Goal: Task Accomplishment & Management: Manage account settings

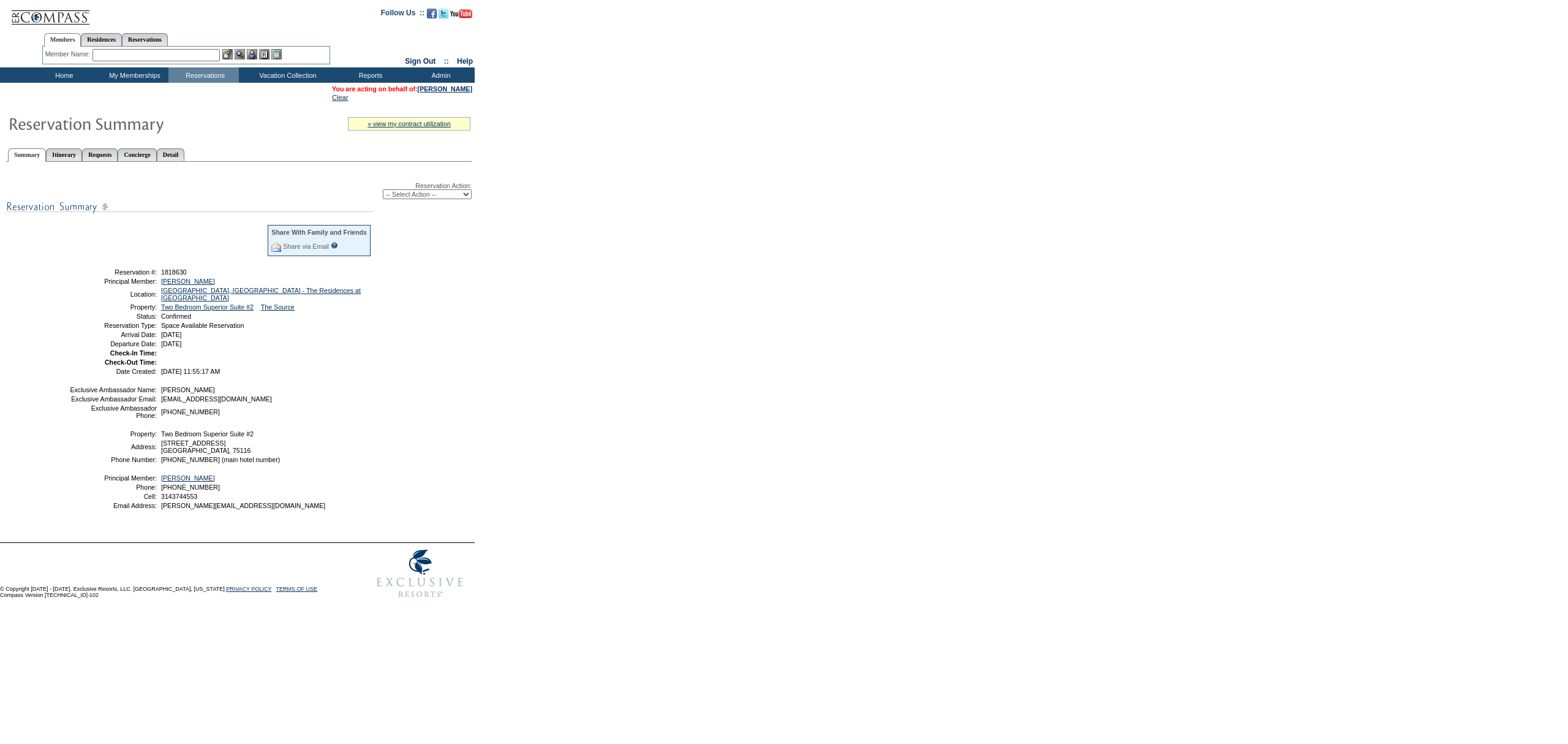
click at [408, 201] on div "Reservation Action: -- Select Action -- Modify Reservation Dates Modify Reserva…" at bounding box center [238, 350] width 465 height 365
click at [416, 191] on select "-- Select Action -- Modify Reservation Dates Modify Reservation Cost Modify Occ…" at bounding box center [427, 194] width 89 height 10
select select "ChangeOccupancy"
click at [383, 190] on select "-- Select Action -- Modify Reservation Dates Modify Reservation Cost Modify Occ…" at bounding box center [427, 194] width 89 height 10
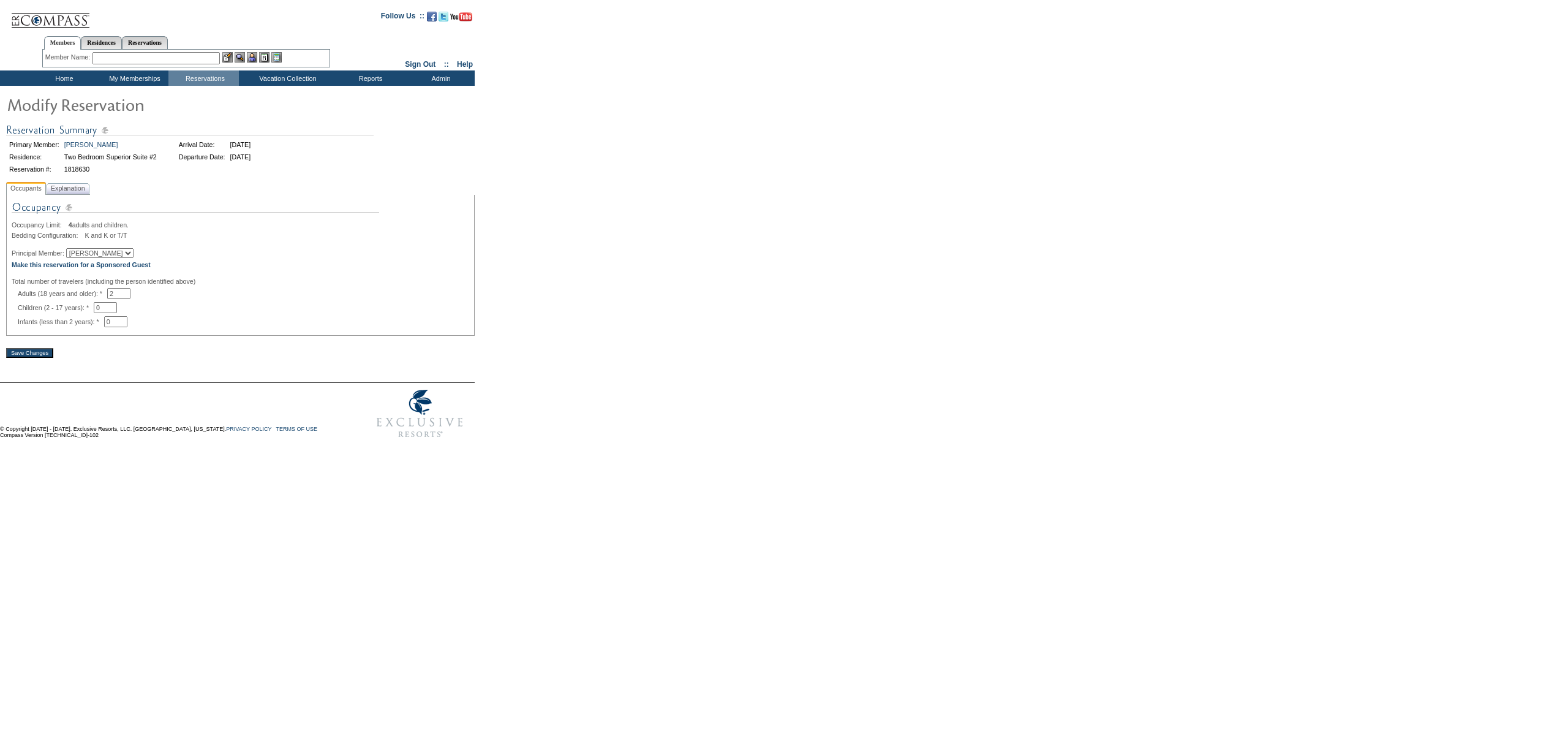
click at [85, 252] on select "Duane Trower John Bickel Jon Johanning Hunter LeGear Brittany Johanning Mary Ly…" at bounding box center [100, 253] width 68 height 10
select select "60583"
click at [74, 250] on select "Duane Trower John Bickel Jon Johanning Hunter LeGear Brittany Johanning Mary Ly…" at bounding box center [100, 253] width 68 height 10
click at [71, 186] on span "Explanation" at bounding box center [68, 188] width 39 height 13
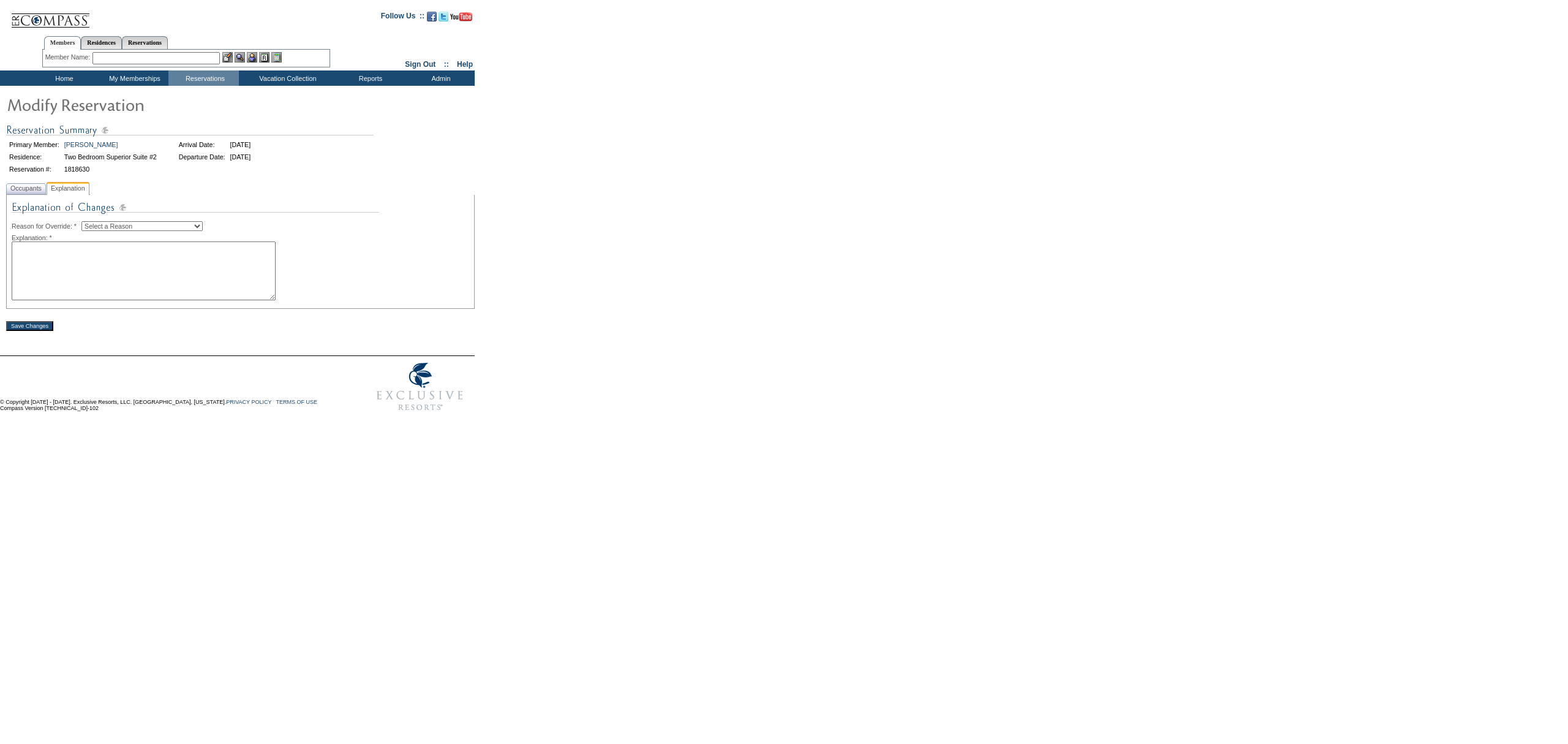
click at [103, 218] on img at bounding box center [195, 210] width 367 height 21
click at [104, 228] on select "Select a Reason Creating Continuous Stay Days Rebooked After Cancellation Editi…" at bounding box center [142, 226] width 121 height 10
select select "1045"
click at [91, 222] on select "Select a Reason Creating Continuous Stay Days Rebooked After Cancellation Editi…" at bounding box center [142, 226] width 121 height 10
click at [150, 282] on textarea at bounding box center [143, 270] width 264 height 59
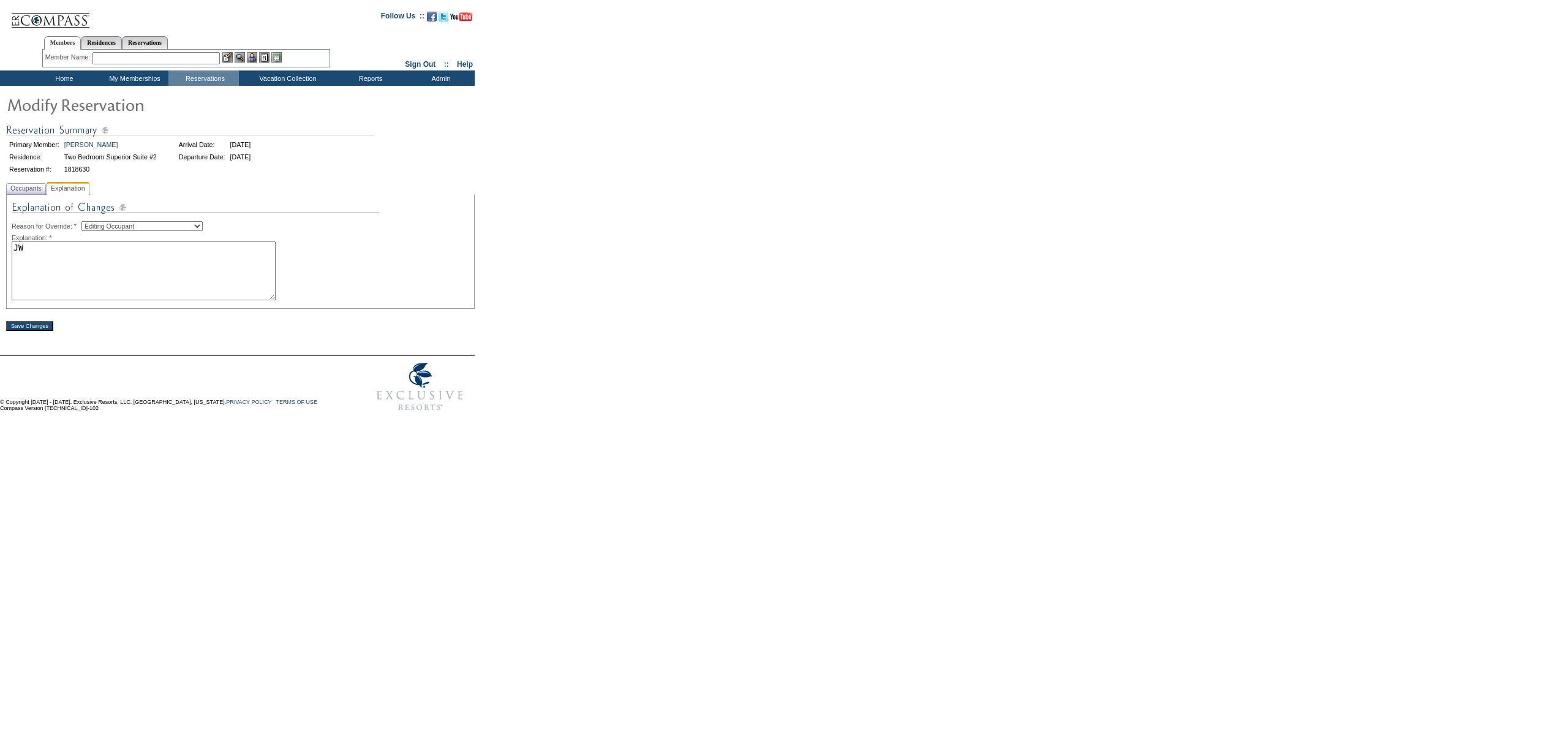
type textarea "JW"
click at [21, 331] on input "Save Changes" at bounding box center [30, 326] width 47 height 10
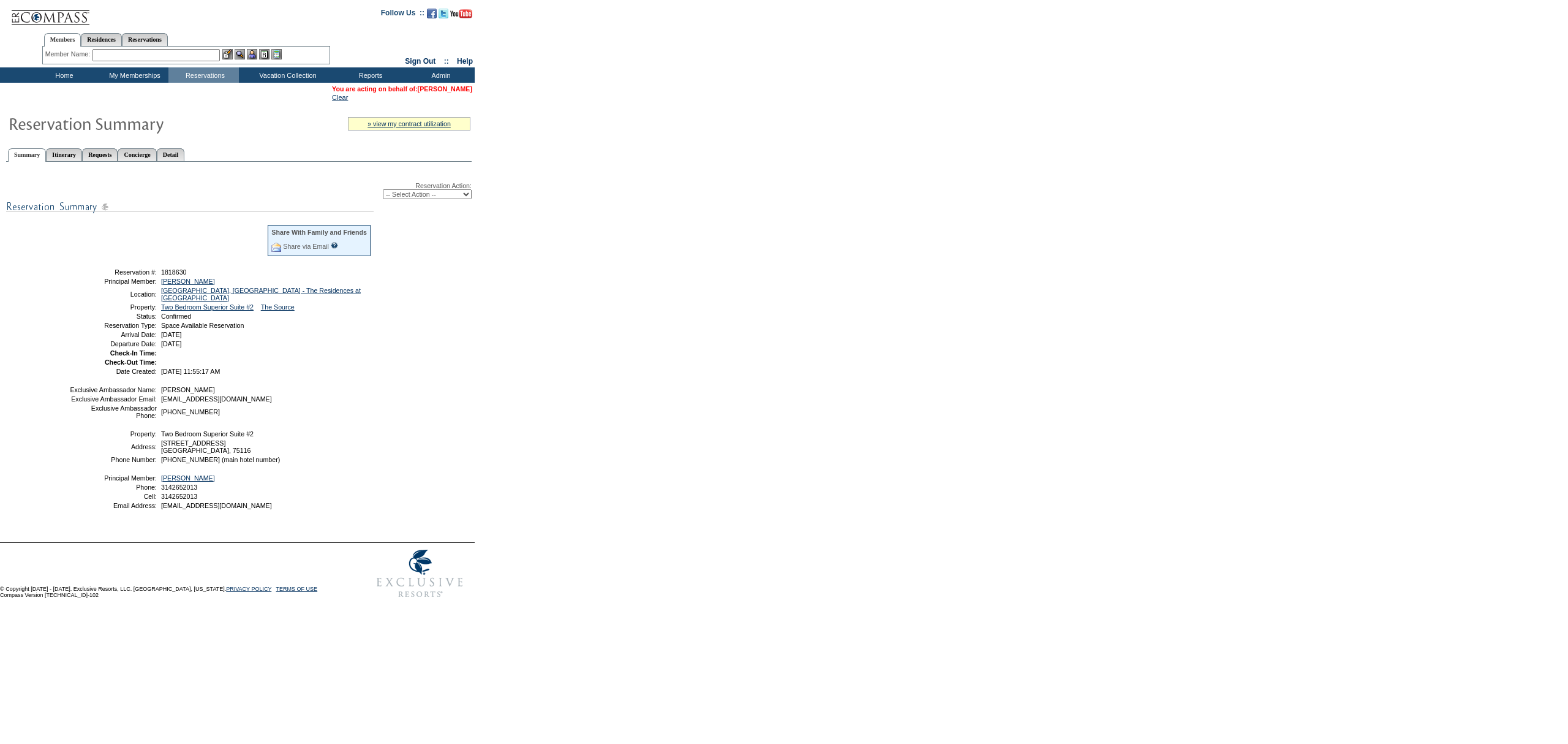
click at [444, 85] on link "[PERSON_NAME]" at bounding box center [445, 88] width 54 height 8
